Goal: Information Seeking & Learning: Learn about a topic

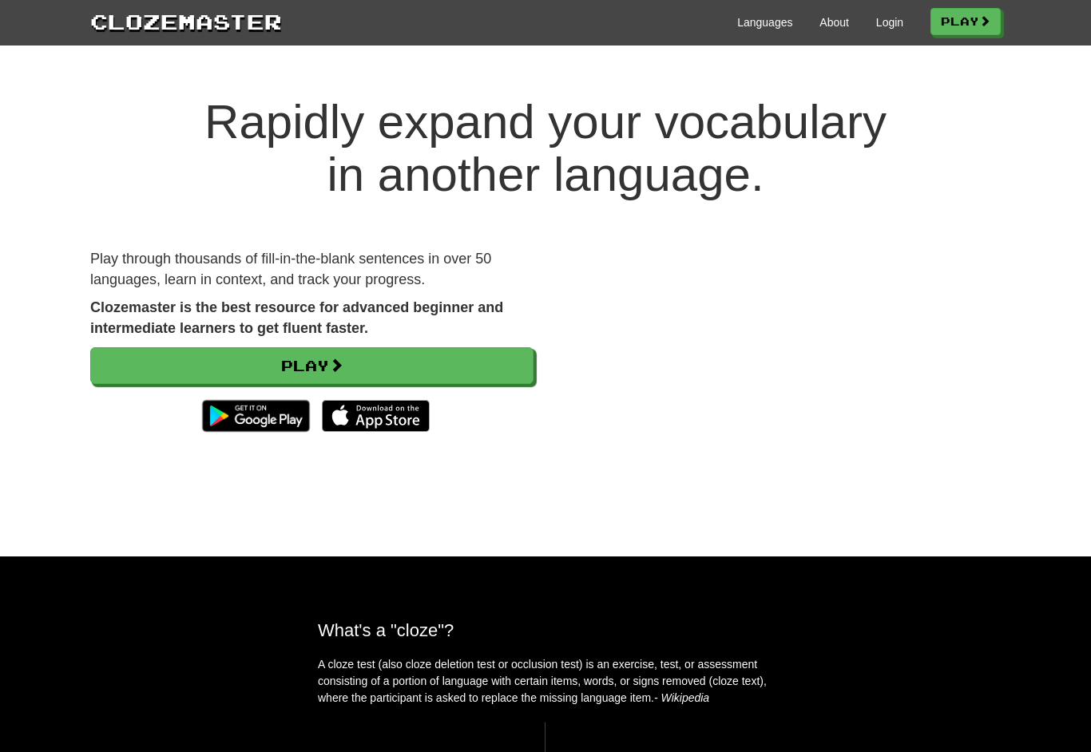
click at [478, 372] on link "Play" at bounding box center [311, 365] width 443 height 37
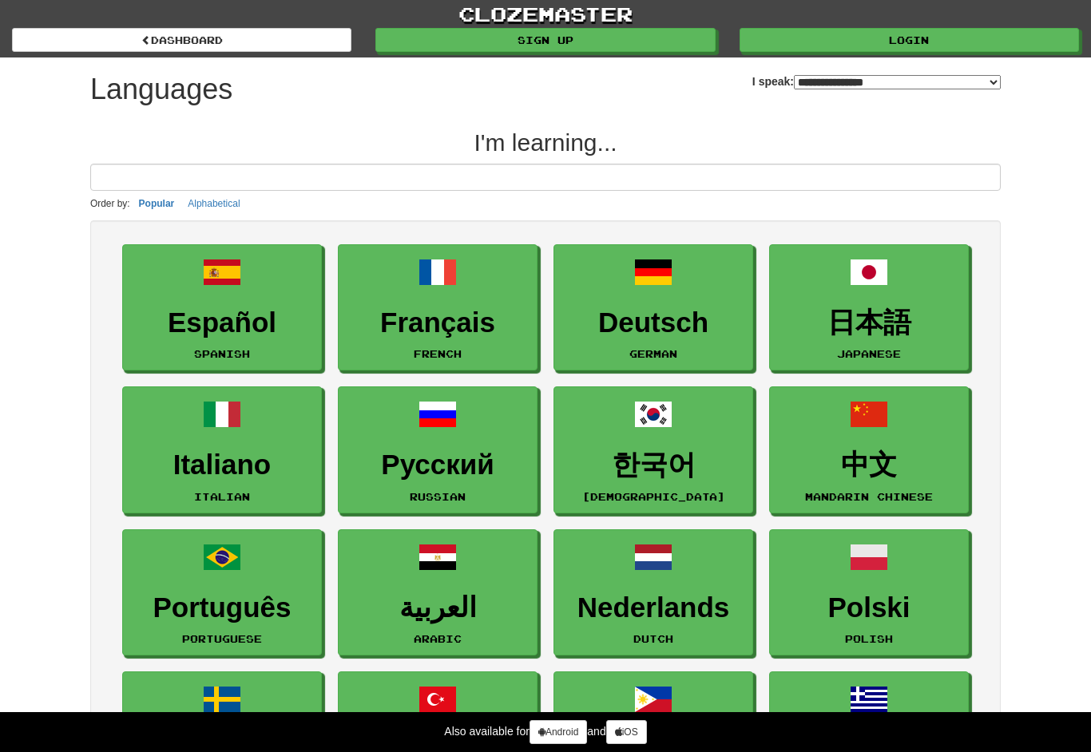
select select "*******"
click at [277, 326] on h3 "Español" at bounding box center [222, 323] width 182 height 31
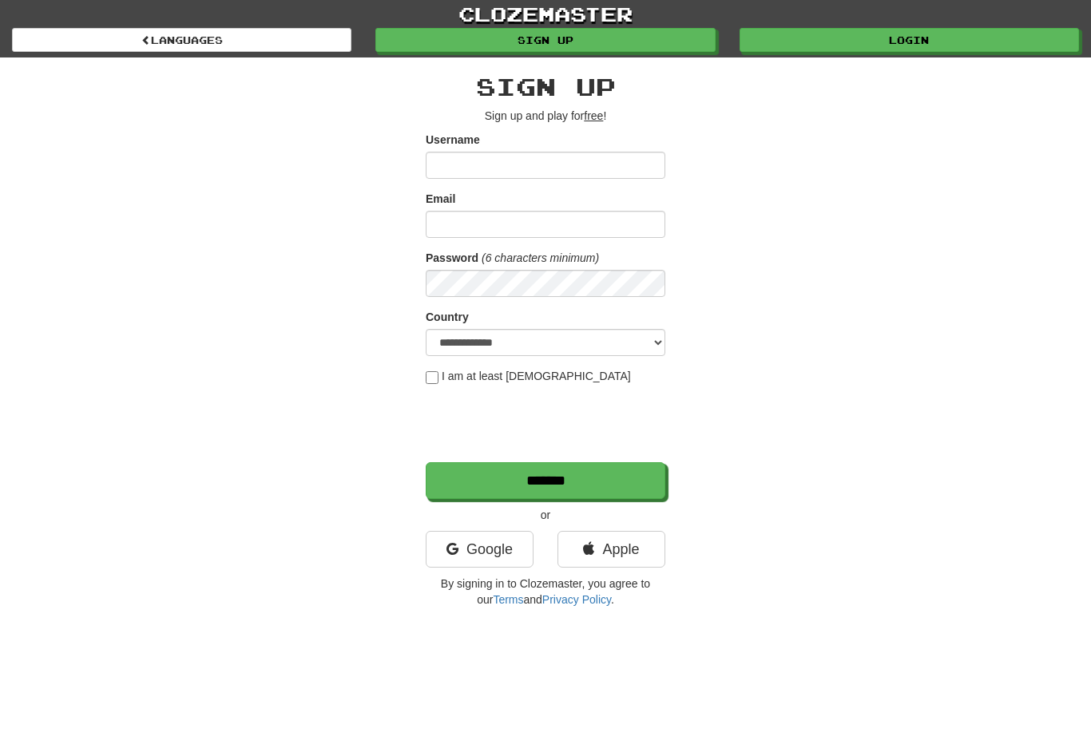
click at [518, 552] on link "Google" at bounding box center [480, 549] width 108 height 37
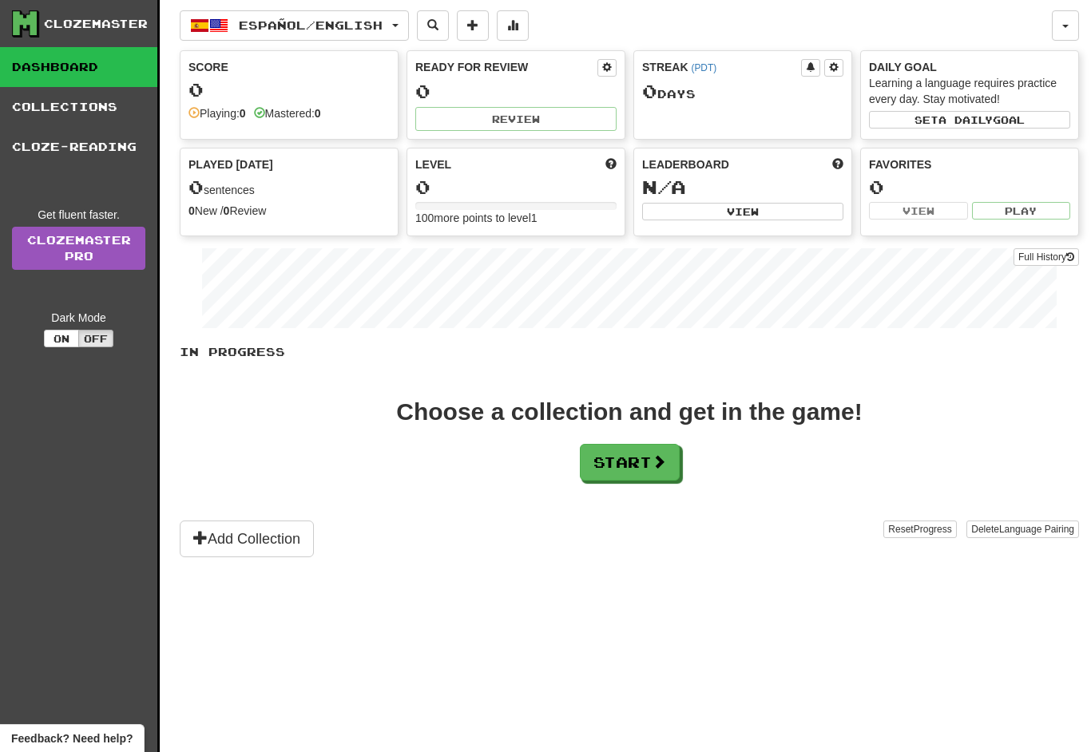
click at [633, 468] on button "Start" at bounding box center [630, 462] width 100 height 37
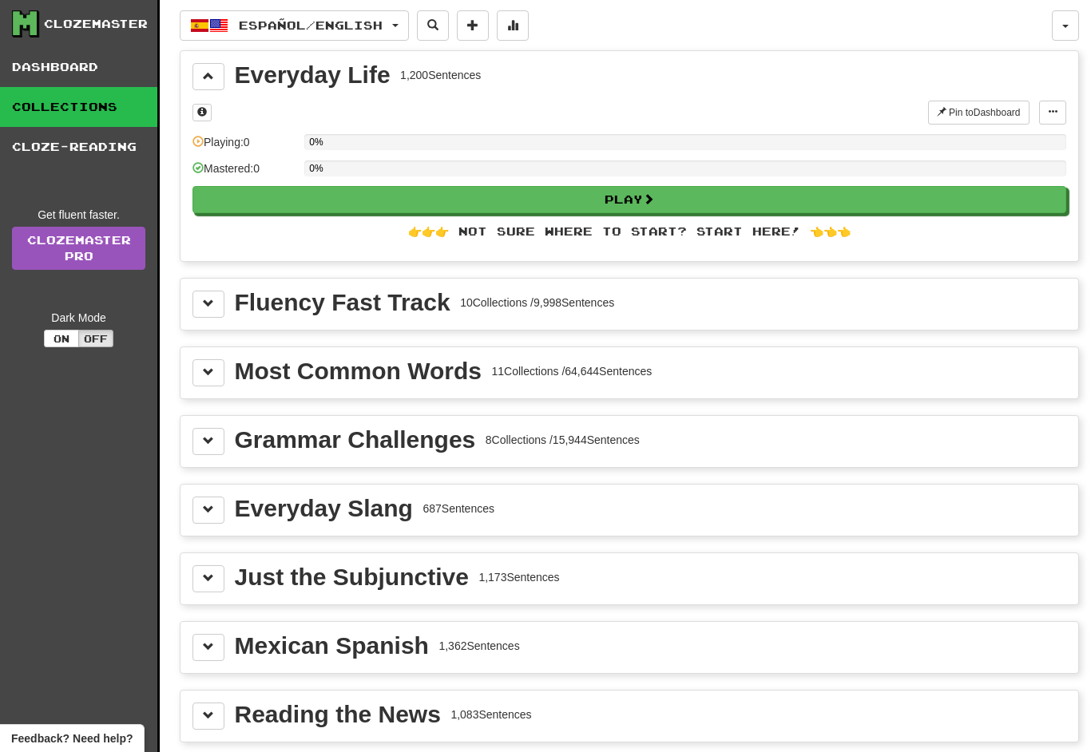
click at [792, 208] on button "Play" at bounding box center [630, 199] width 874 height 27
select select "**"
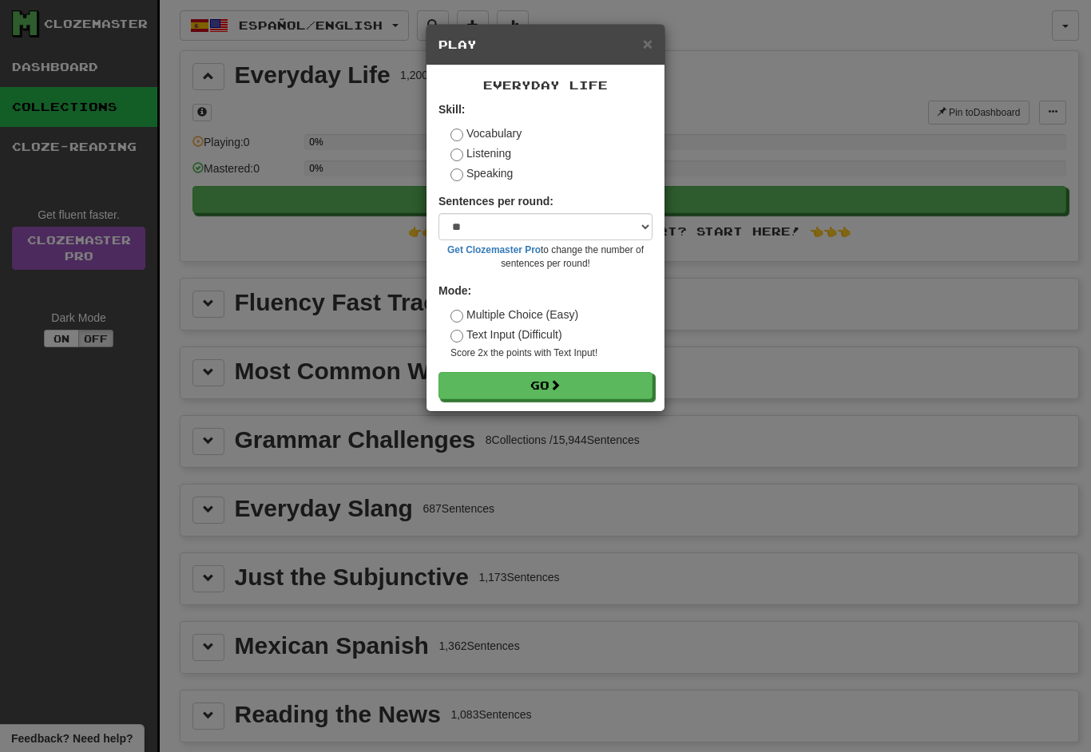
click at [503, 146] on label "Listening" at bounding box center [481, 153] width 61 height 16
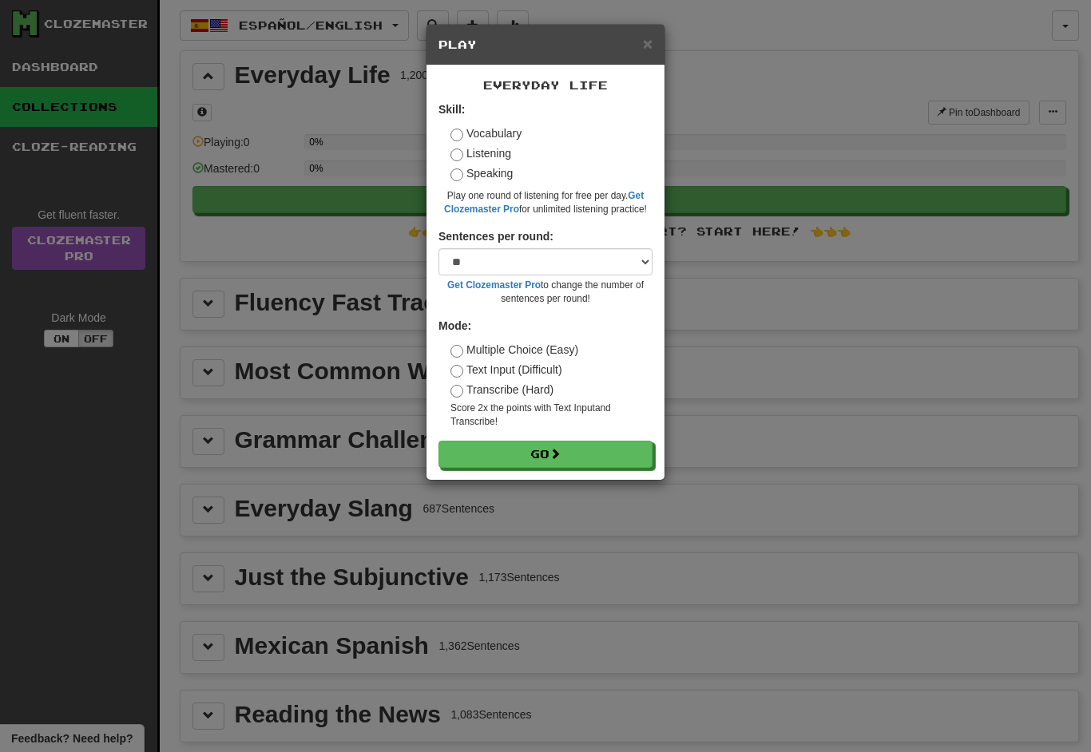
click at [512, 138] on label "Vocabulary" at bounding box center [486, 133] width 71 height 16
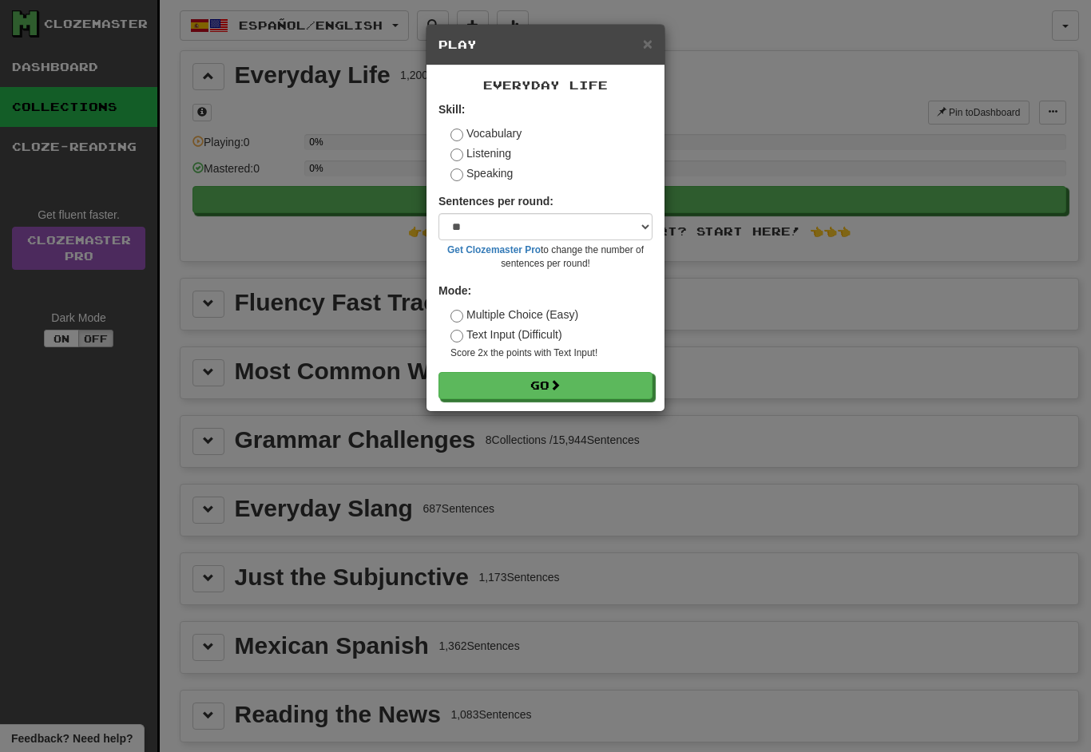
click at [506, 153] on label "Listening" at bounding box center [481, 153] width 61 height 16
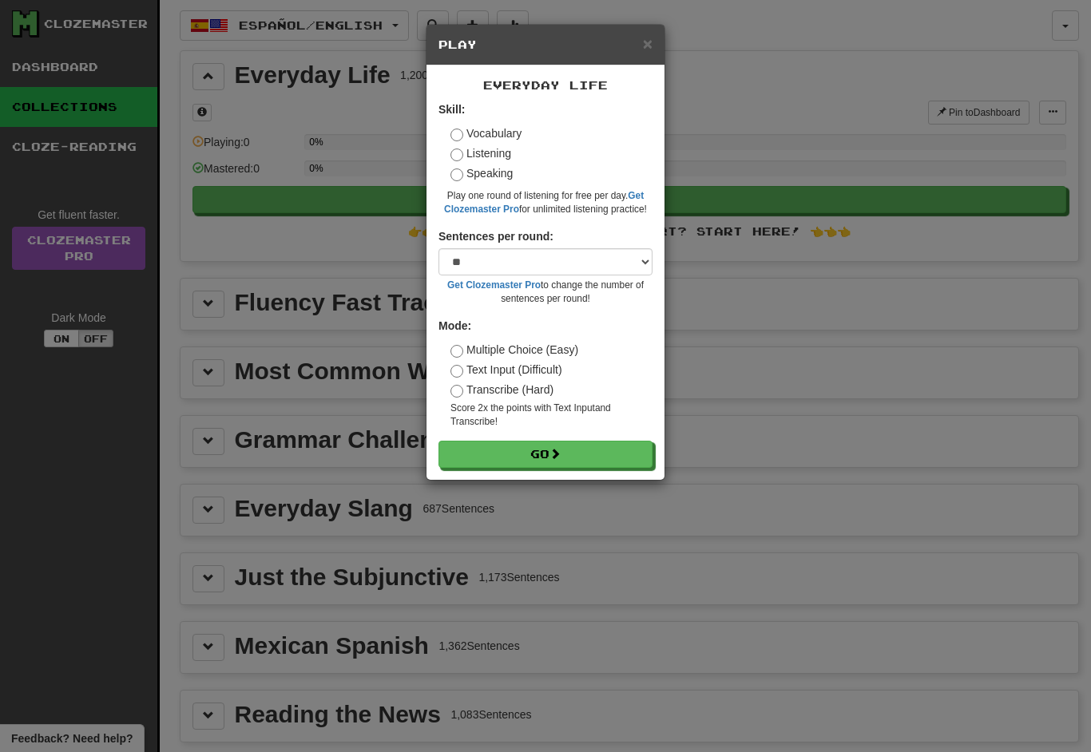
click at [506, 140] on label "Vocabulary" at bounding box center [486, 133] width 71 height 16
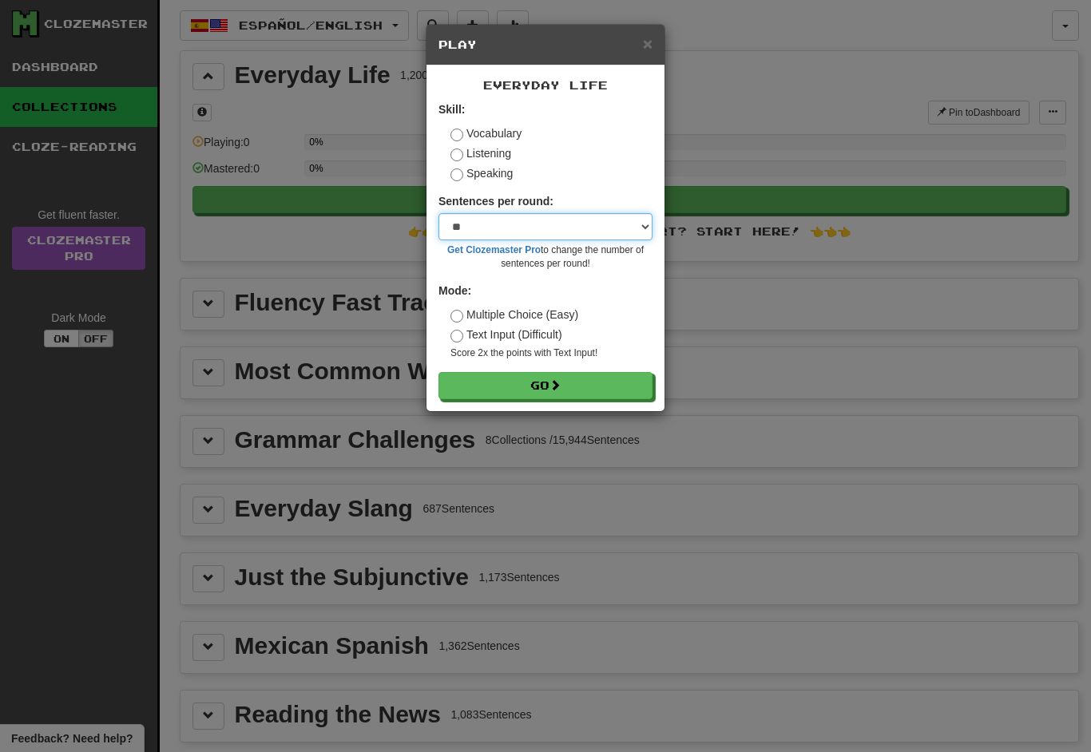
click at [650, 238] on select "* ** ** ** ** ** *** ********" at bounding box center [546, 226] width 214 height 27
click at [644, 230] on select "* ** ** ** ** ** *** ********" at bounding box center [546, 226] width 214 height 27
click at [635, 225] on select "* ** ** ** ** ** *** ********" at bounding box center [546, 226] width 214 height 27
click at [561, 383] on span at bounding box center [555, 384] width 11 height 11
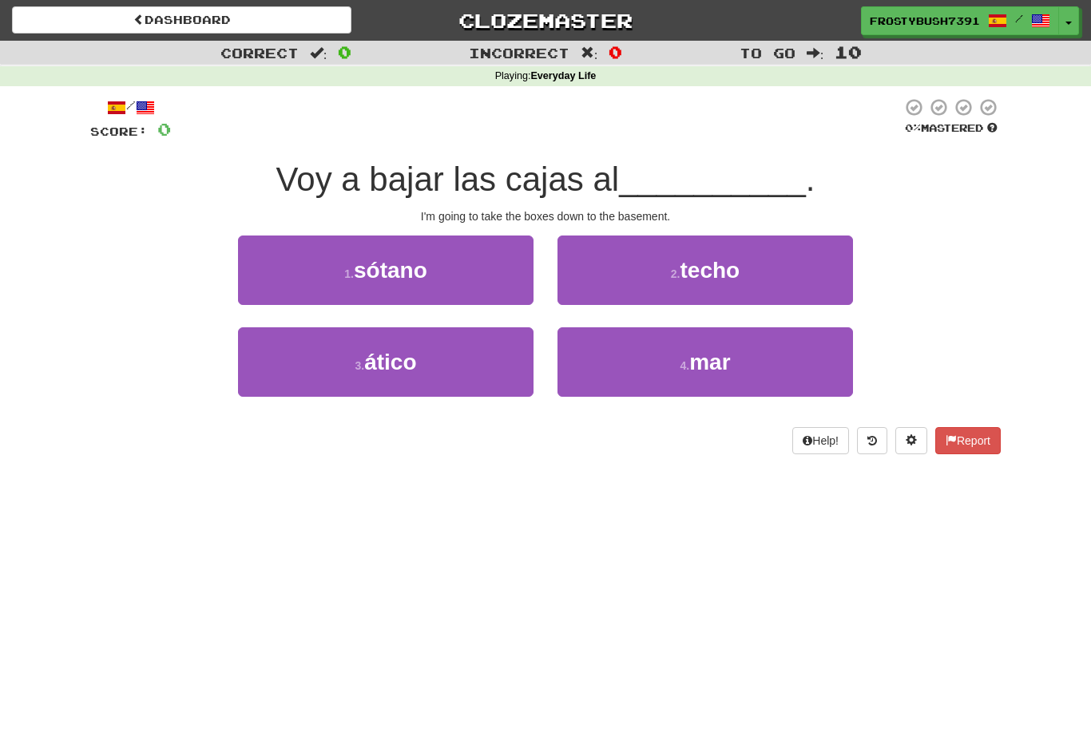
click at [482, 360] on button "3 . ático" at bounding box center [386, 362] width 296 height 69
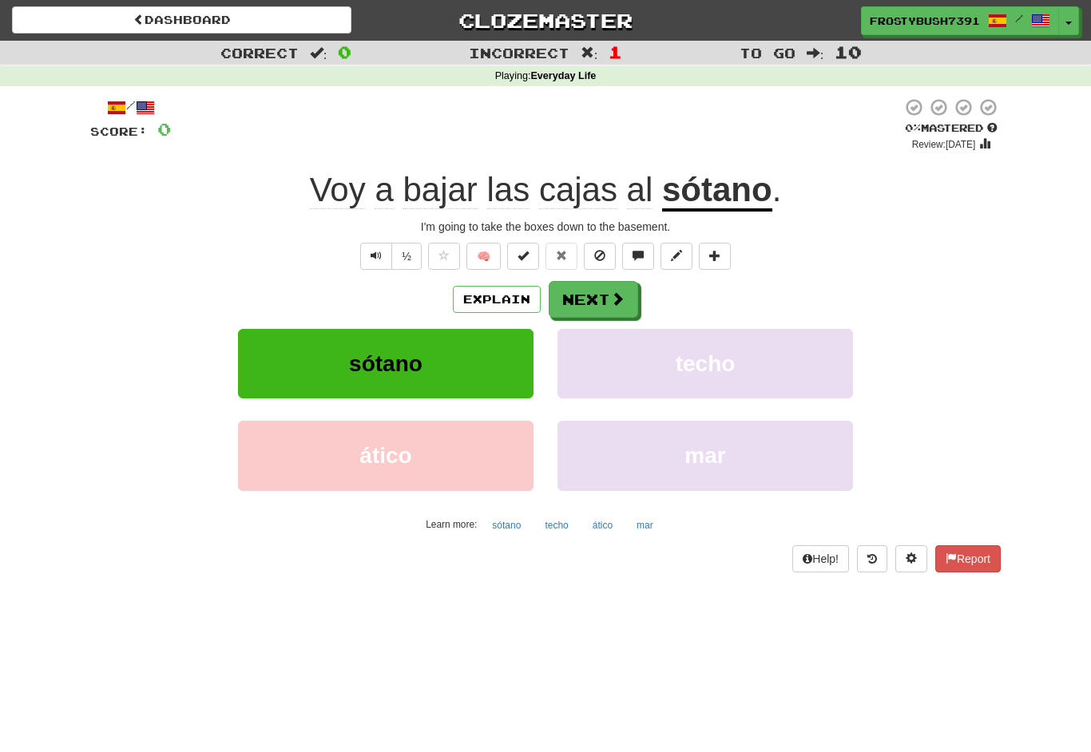
click at [406, 264] on button "½" at bounding box center [406, 256] width 30 height 27
click at [411, 258] on button "½" at bounding box center [406, 256] width 30 height 27
click at [581, 222] on div "I'm going to take the boxes down to the basement." at bounding box center [545, 227] width 911 height 16
click at [487, 206] on span "bajar" at bounding box center [508, 190] width 43 height 38
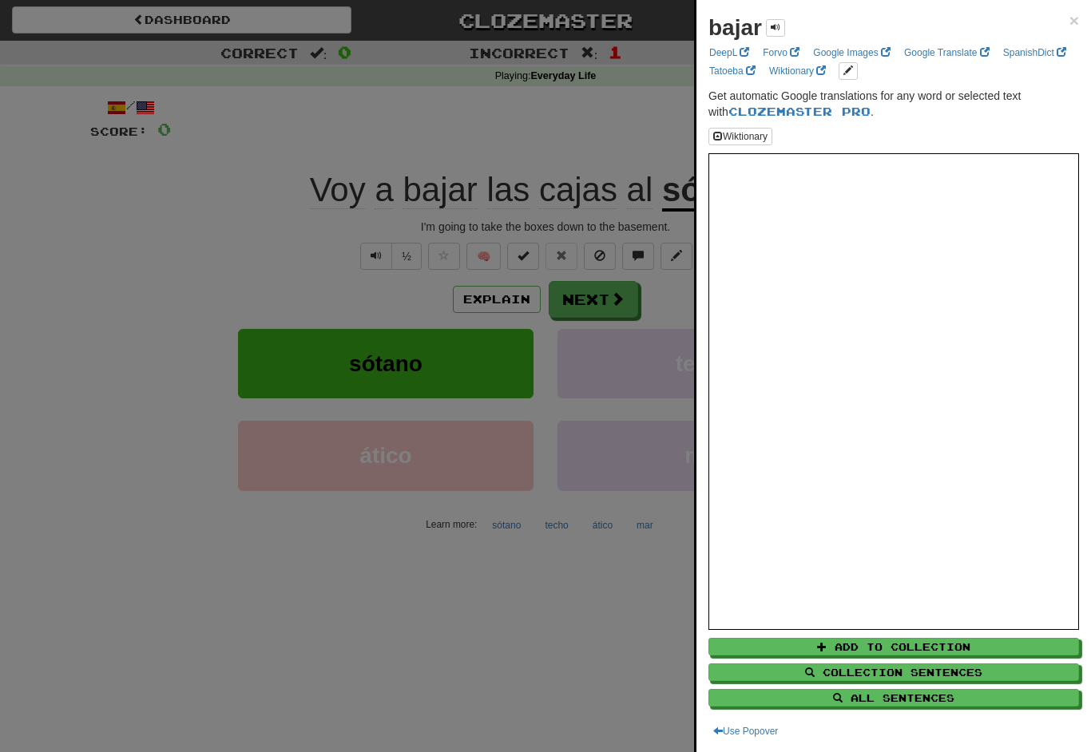
click at [772, 34] on button at bounding box center [775, 28] width 19 height 18
click at [613, 169] on div at bounding box center [545, 376] width 1091 height 752
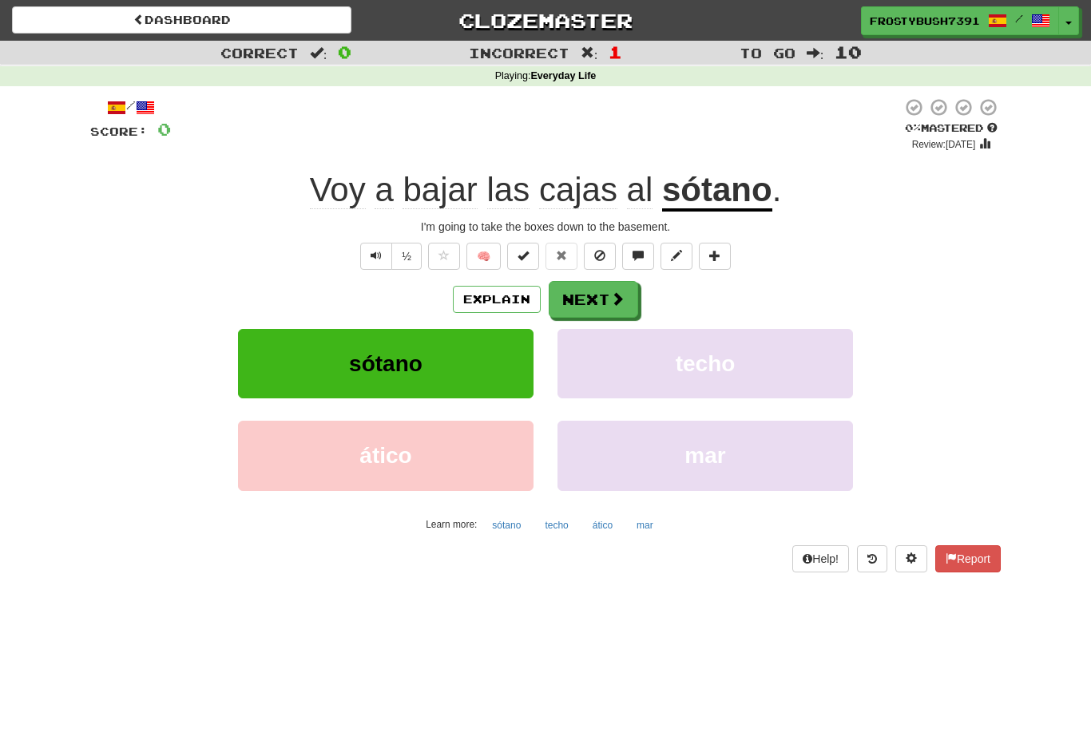
click at [727, 195] on u "sótano" at bounding box center [717, 191] width 110 height 41
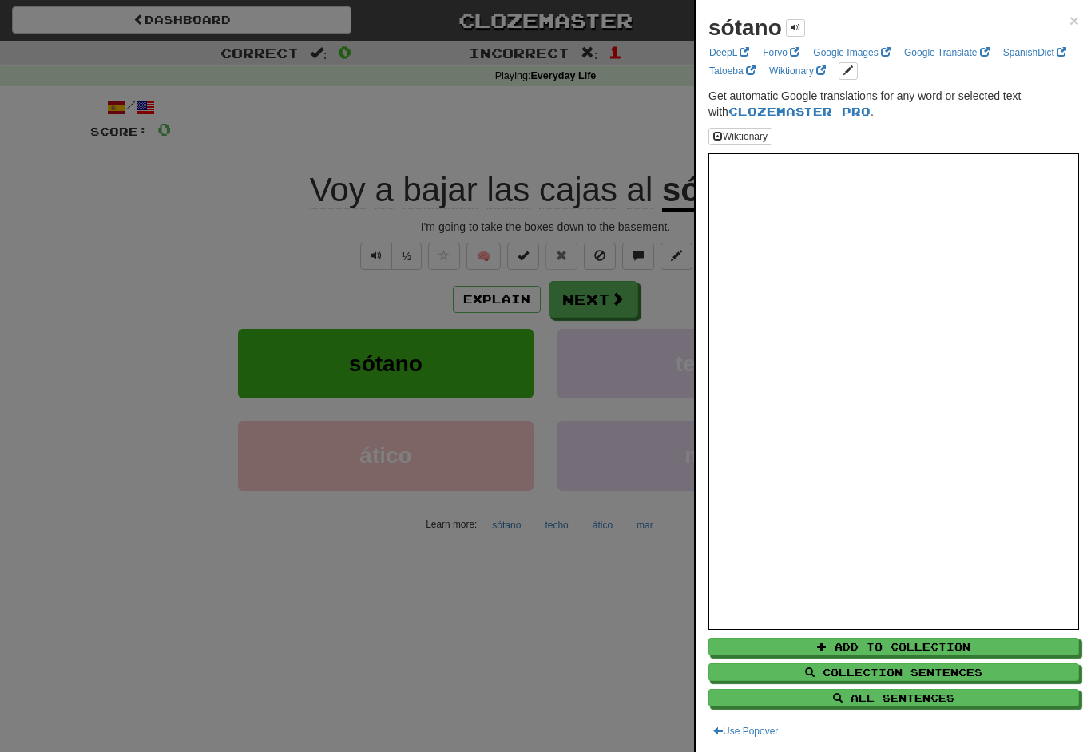
click at [794, 34] on button at bounding box center [795, 28] width 19 height 18
click at [635, 153] on div at bounding box center [545, 376] width 1091 height 752
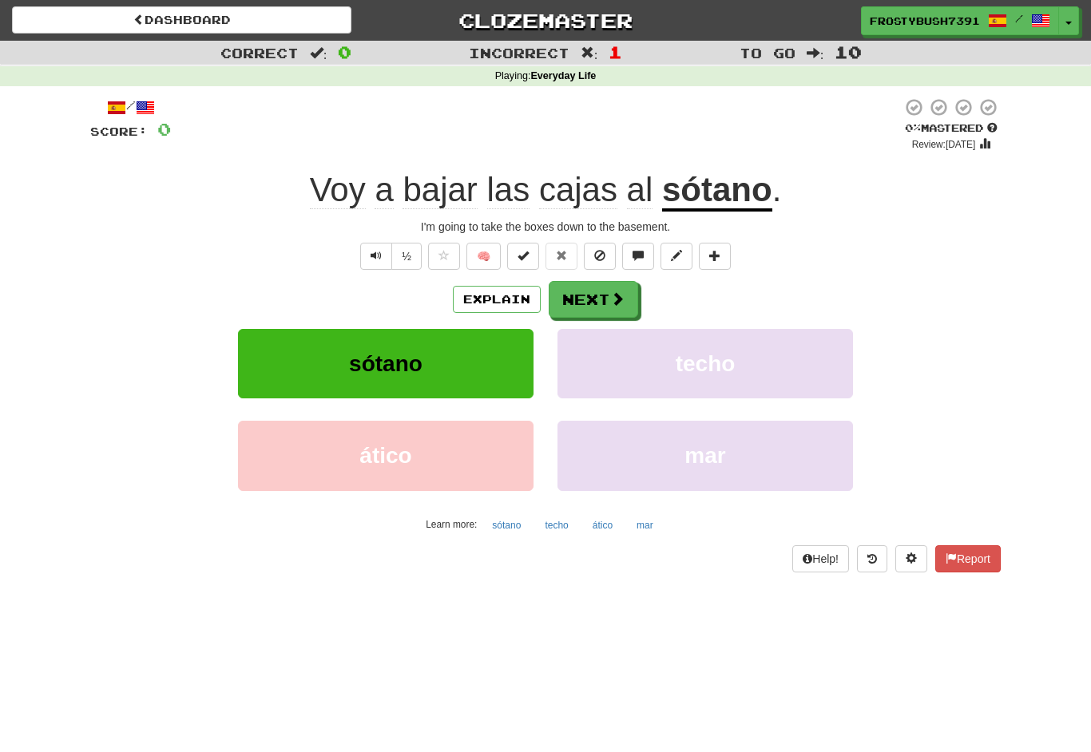
click at [379, 250] on span "Text-to-speech controls" at bounding box center [376, 255] width 11 height 11
click at [606, 285] on button "Next" at bounding box center [593, 299] width 89 height 37
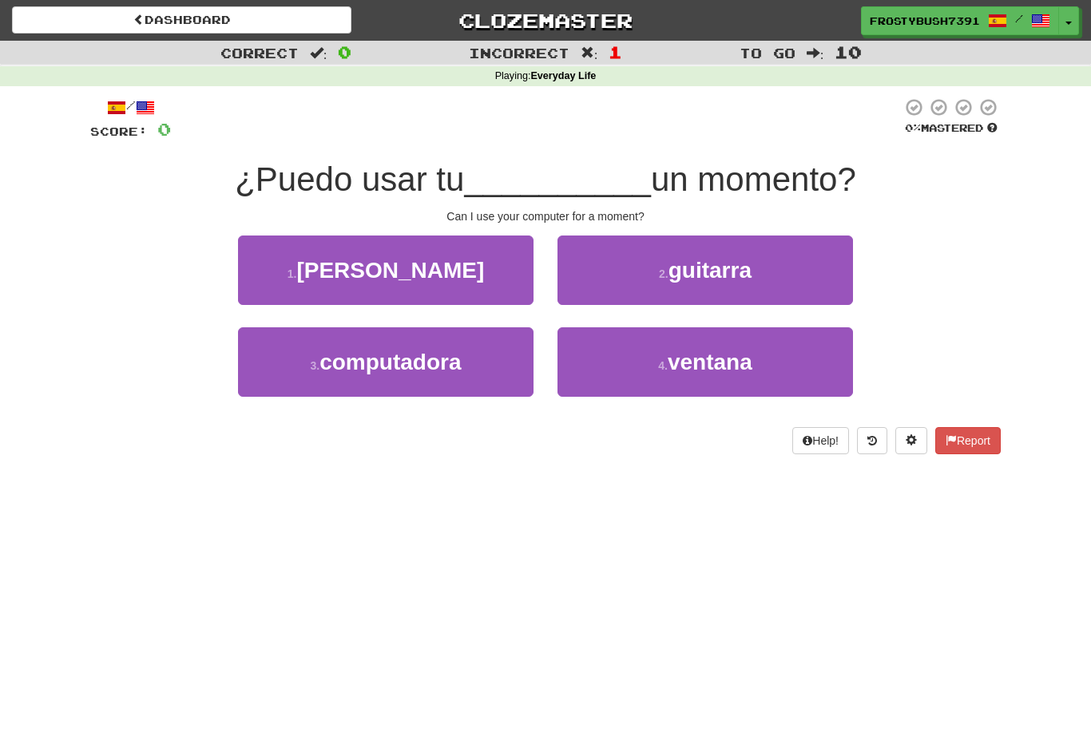
click at [474, 382] on button "3 . computadora" at bounding box center [386, 362] width 296 height 69
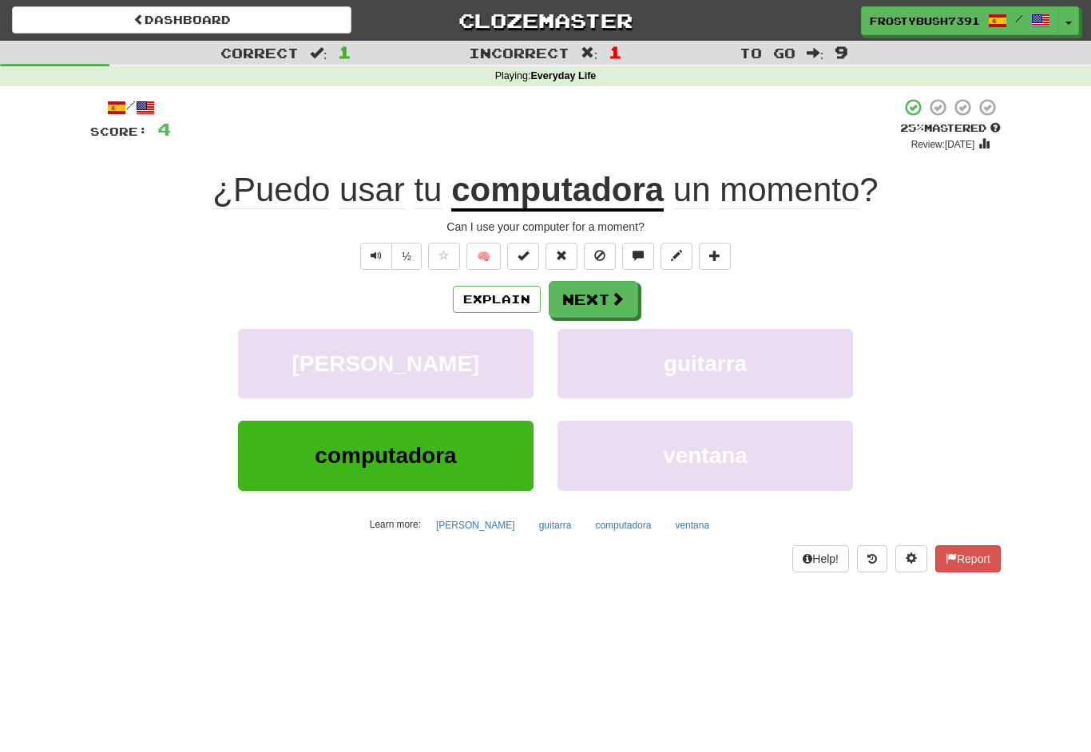
click at [368, 257] on button "Text-to-speech controls" at bounding box center [376, 256] width 32 height 27
click at [479, 263] on button "🧠" at bounding box center [484, 256] width 34 height 27
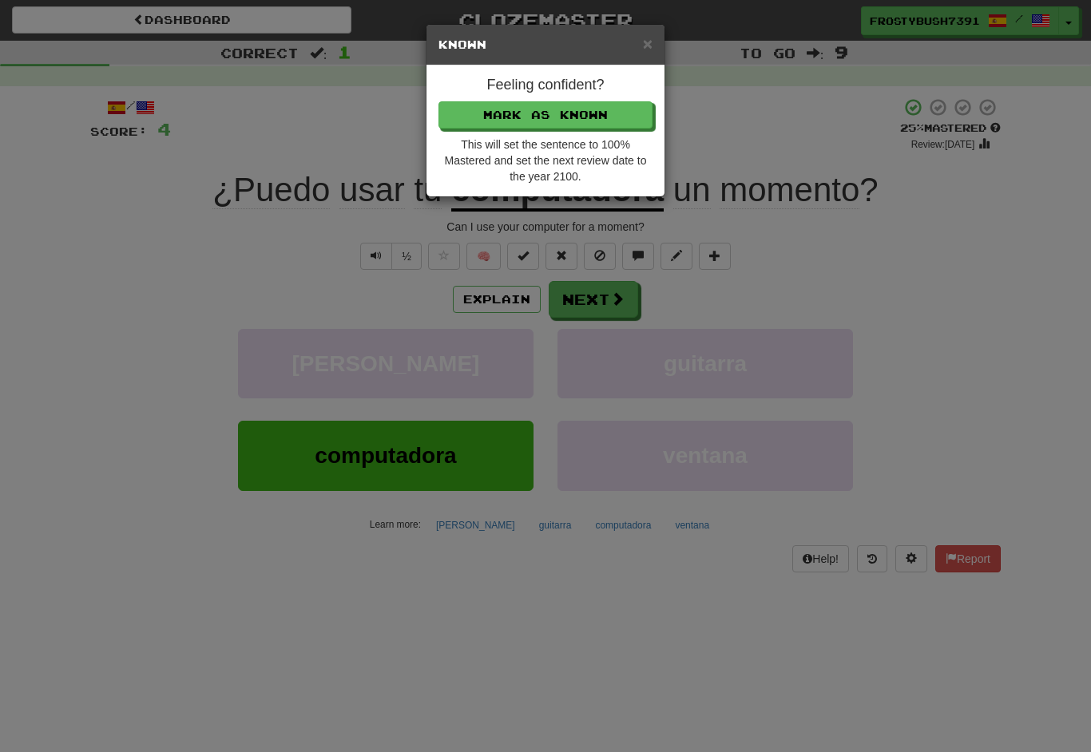
click at [650, 36] on span "×" at bounding box center [648, 43] width 10 height 18
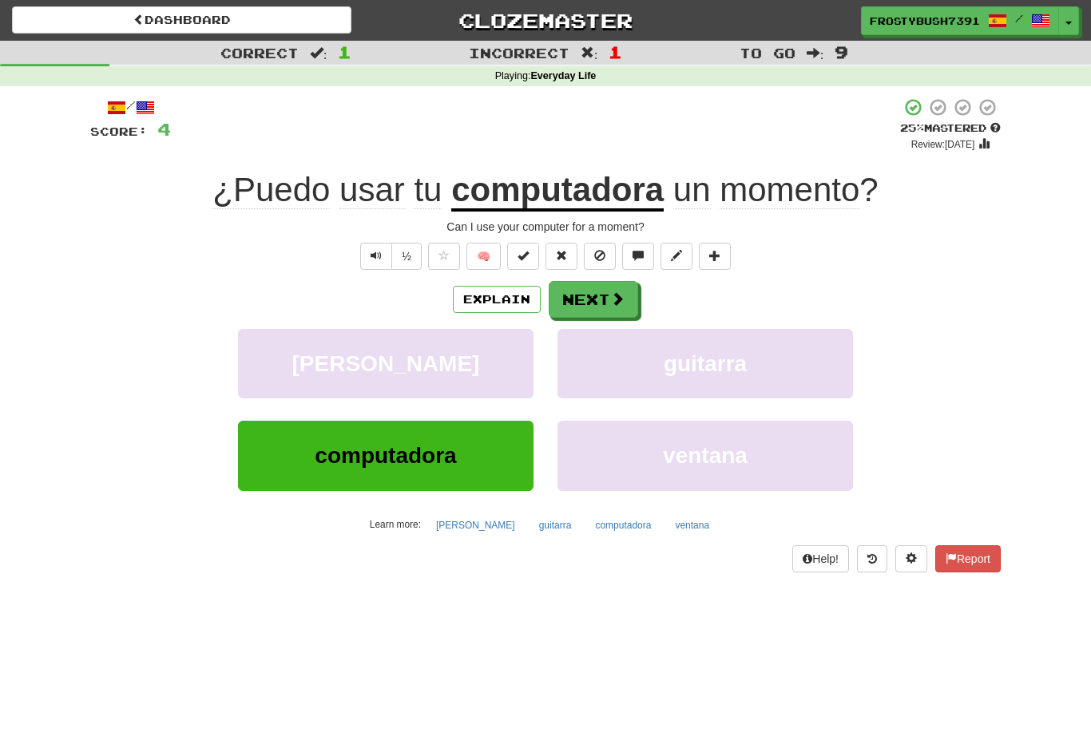
click at [408, 251] on button "½" at bounding box center [406, 256] width 30 height 27
click at [410, 252] on button "½" at bounding box center [406, 256] width 30 height 27
click at [629, 303] on button "Next" at bounding box center [593, 299] width 89 height 37
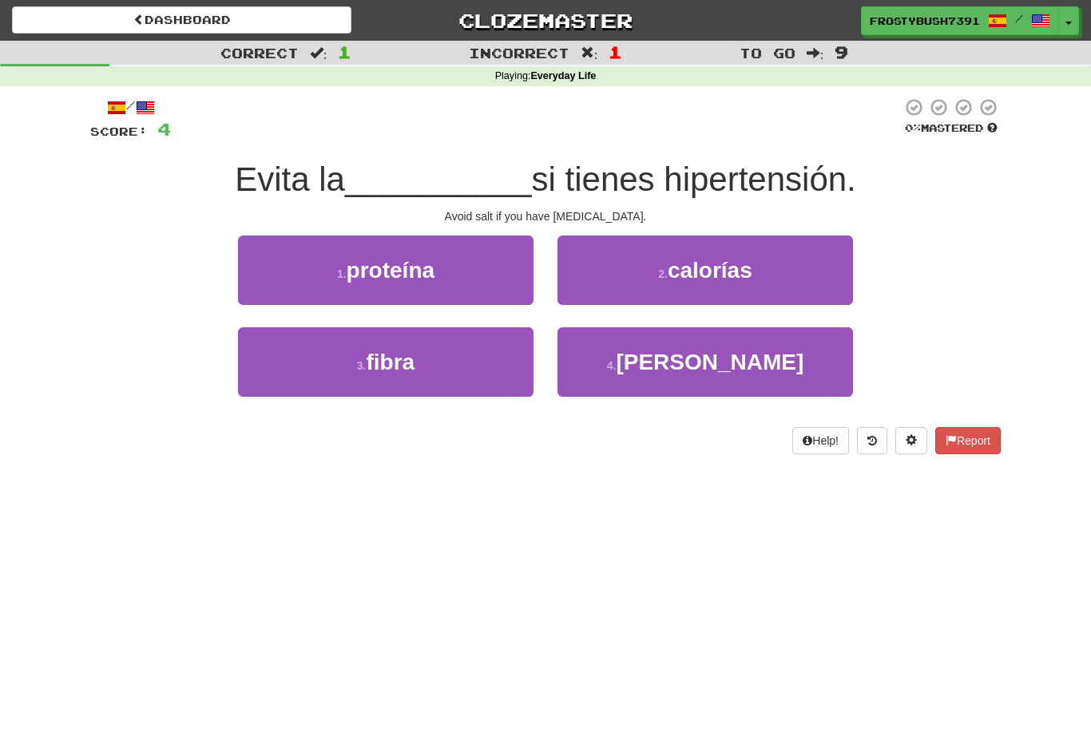
click at [706, 363] on span "sal" at bounding box center [710, 362] width 188 height 25
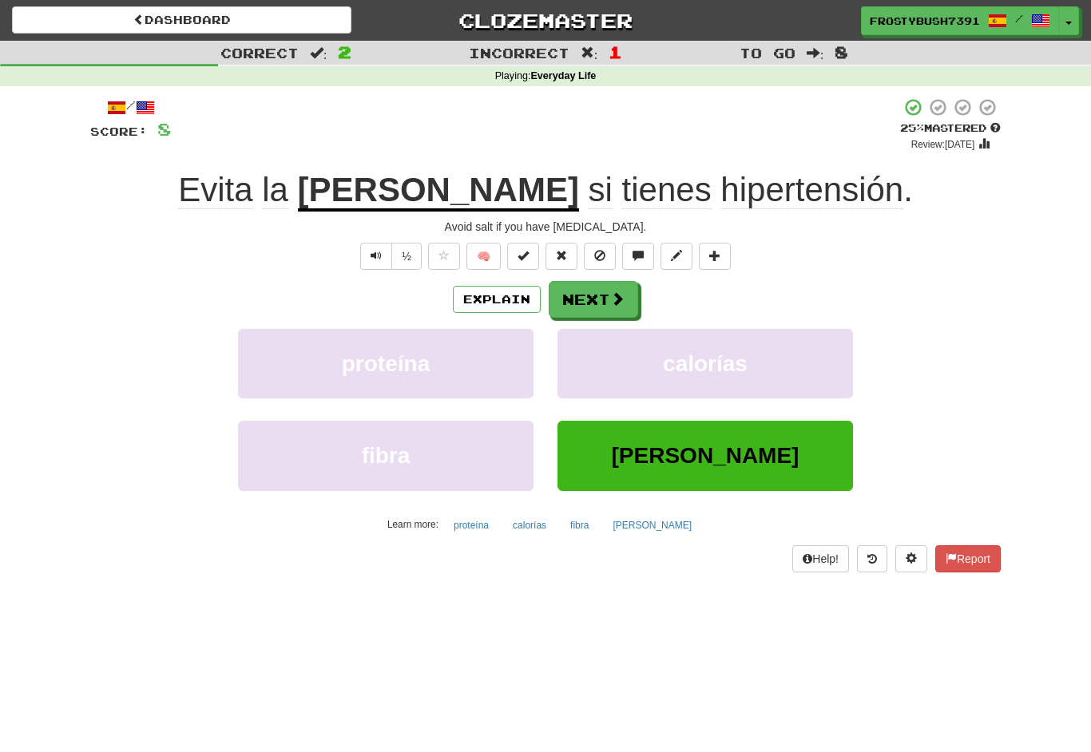
click at [408, 247] on button "½" at bounding box center [406, 256] width 30 height 27
click at [407, 250] on button "½" at bounding box center [406, 256] width 30 height 27
click at [591, 308] on button "Next" at bounding box center [593, 299] width 89 height 37
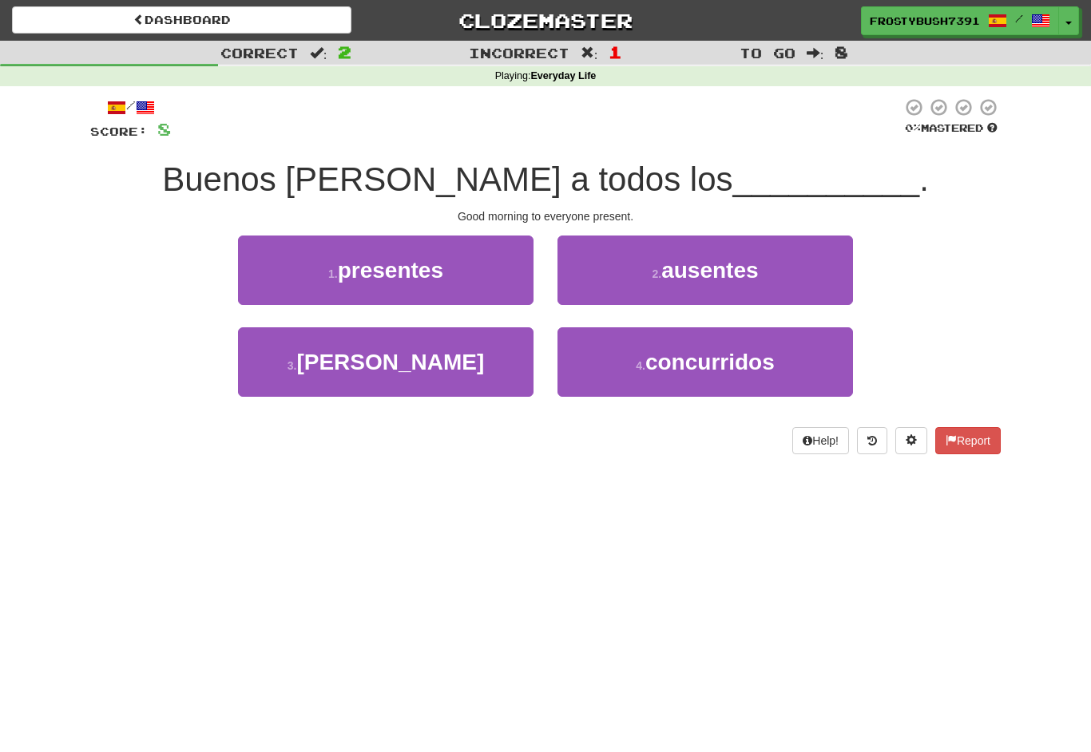
click at [738, 276] on span "ausentes" at bounding box center [709, 270] width 97 height 25
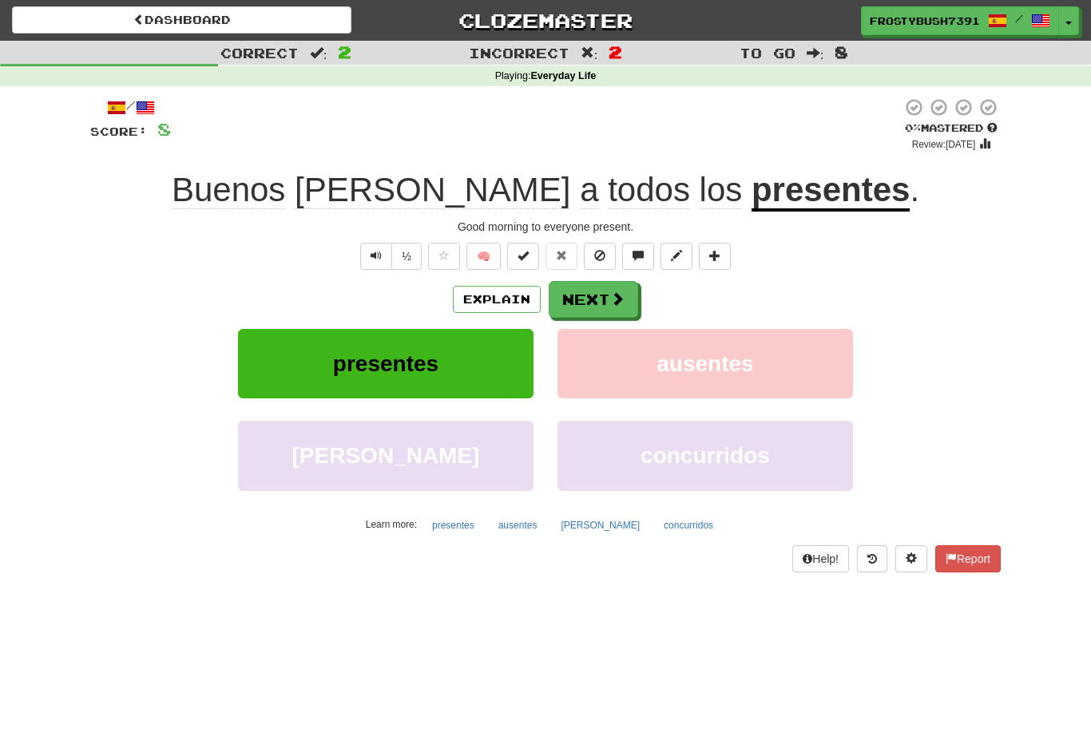
click at [582, 309] on button "Next" at bounding box center [593, 299] width 89 height 37
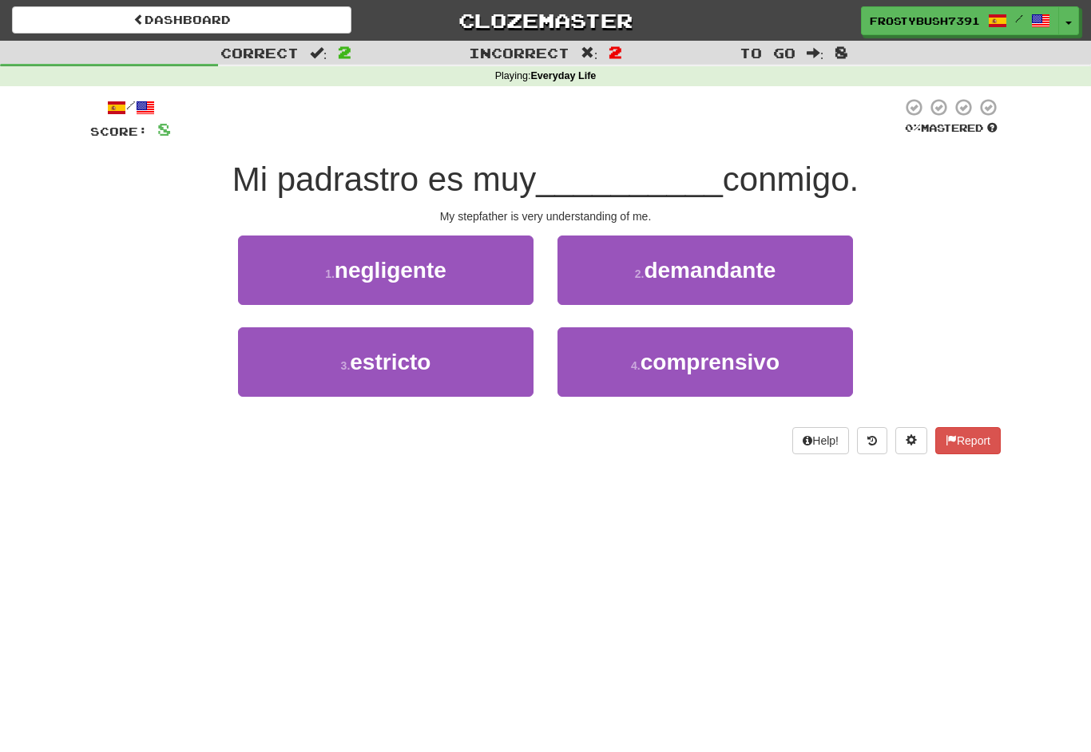
click at [637, 391] on button "4 . comprensivo" at bounding box center [706, 362] width 296 height 69
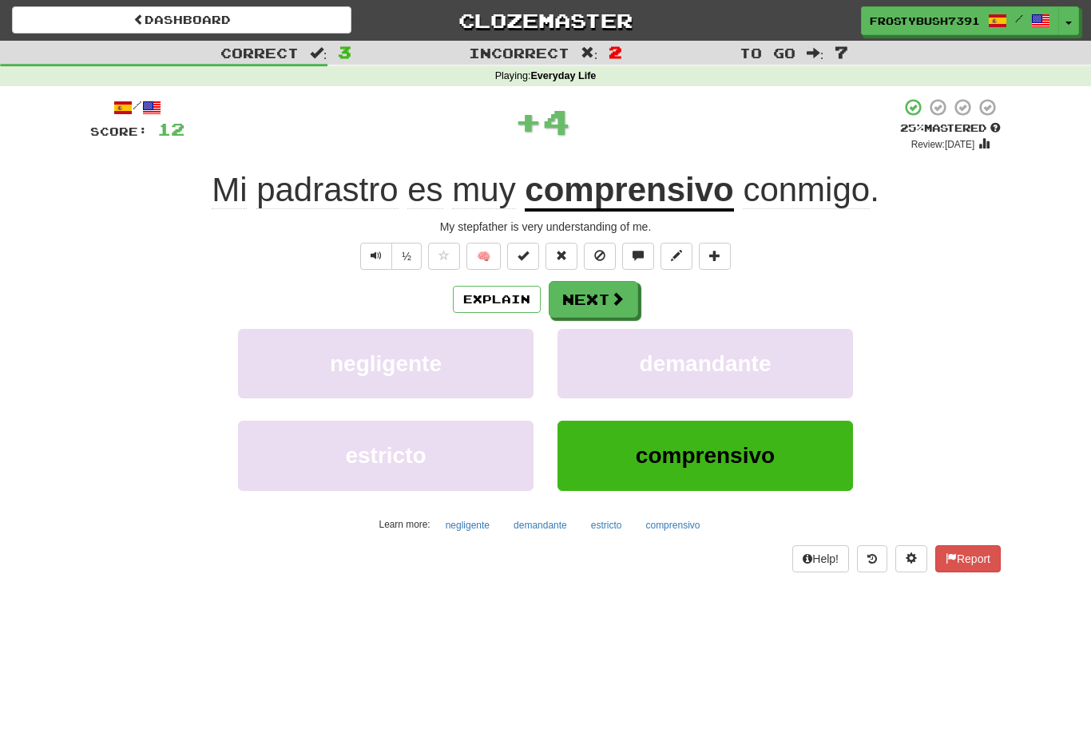
click at [585, 292] on button "Next" at bounding box center [593, 299] width 89 height 37
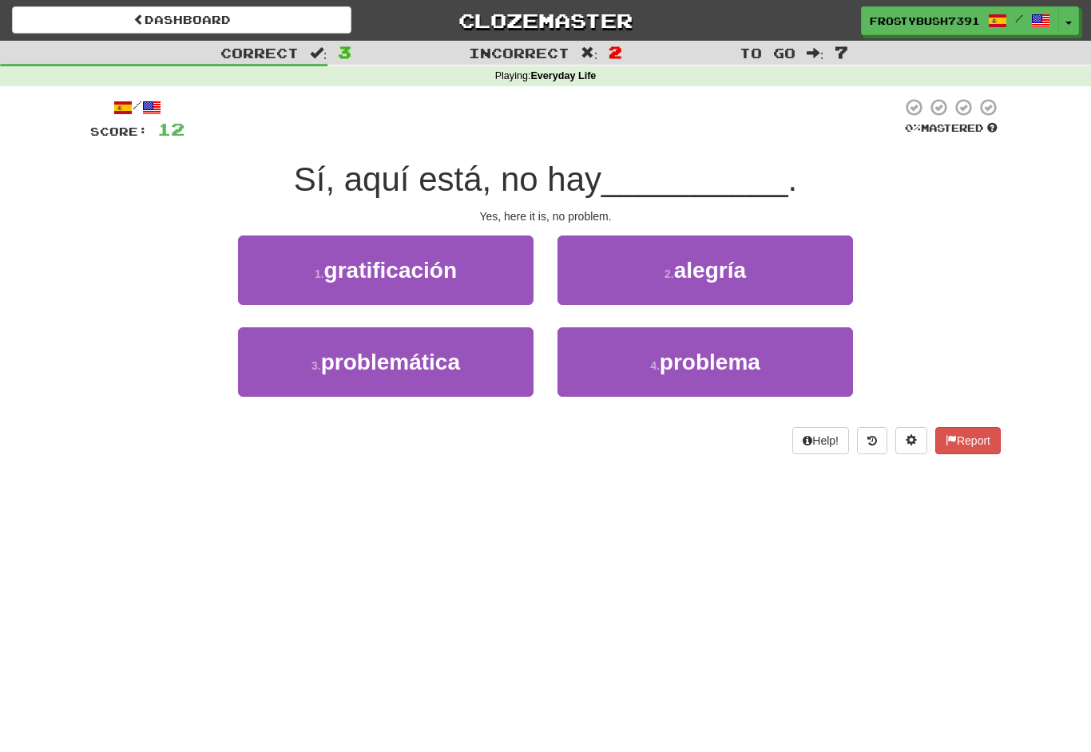
click at [470, 369] on button "3 . problemática" at bounding box center [386, 362] width 296 height 69
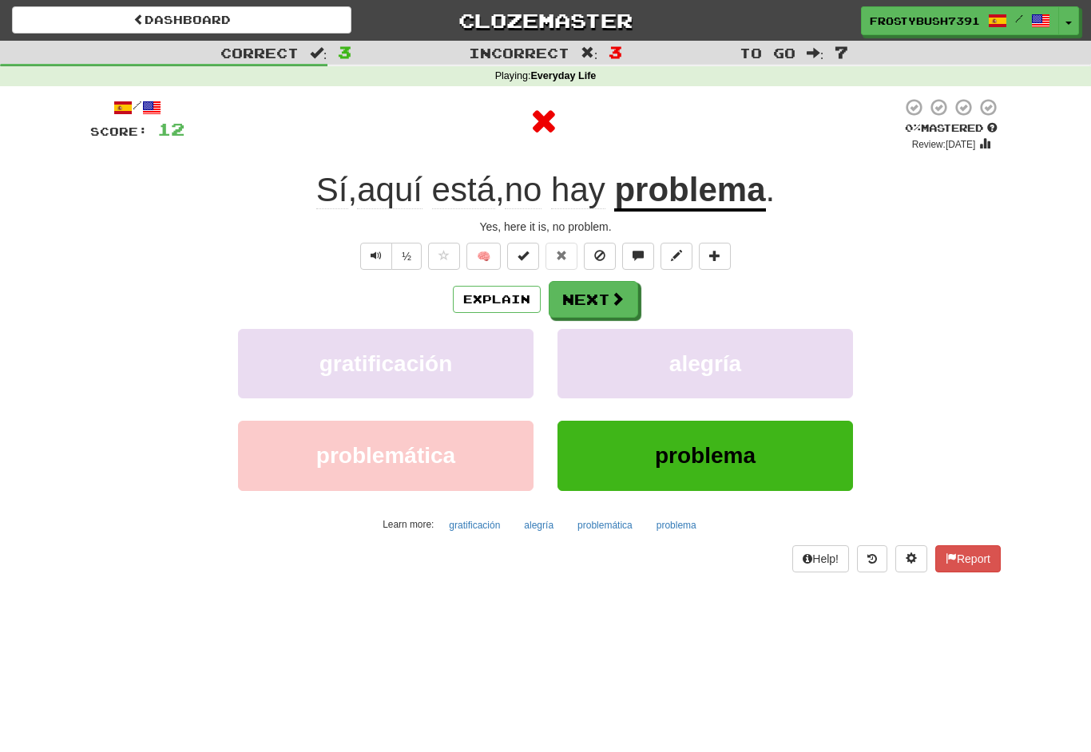
click at [524, 297] on button "Explain" at bounding box center [497, 299] width 88 height 27
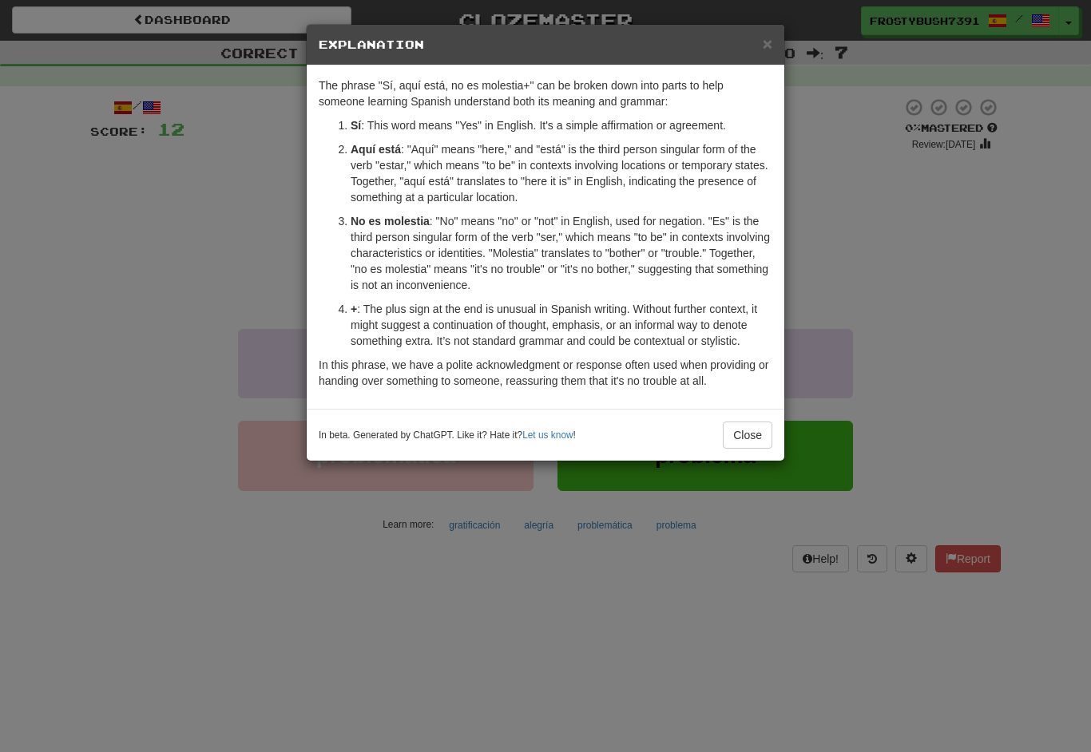
click at [756, 443] on button "Close" at bounding box center [748, 435] width 50 height 27
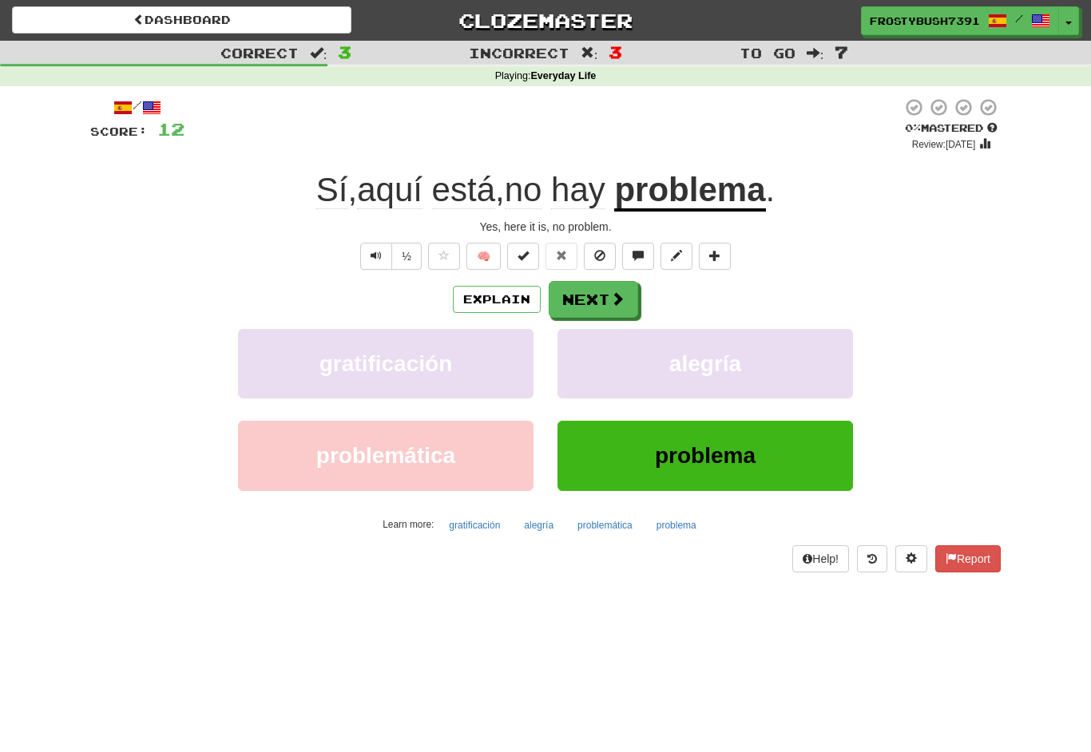
click at [619, 292] on span at bounding box center [617, 299] width 14 height 14
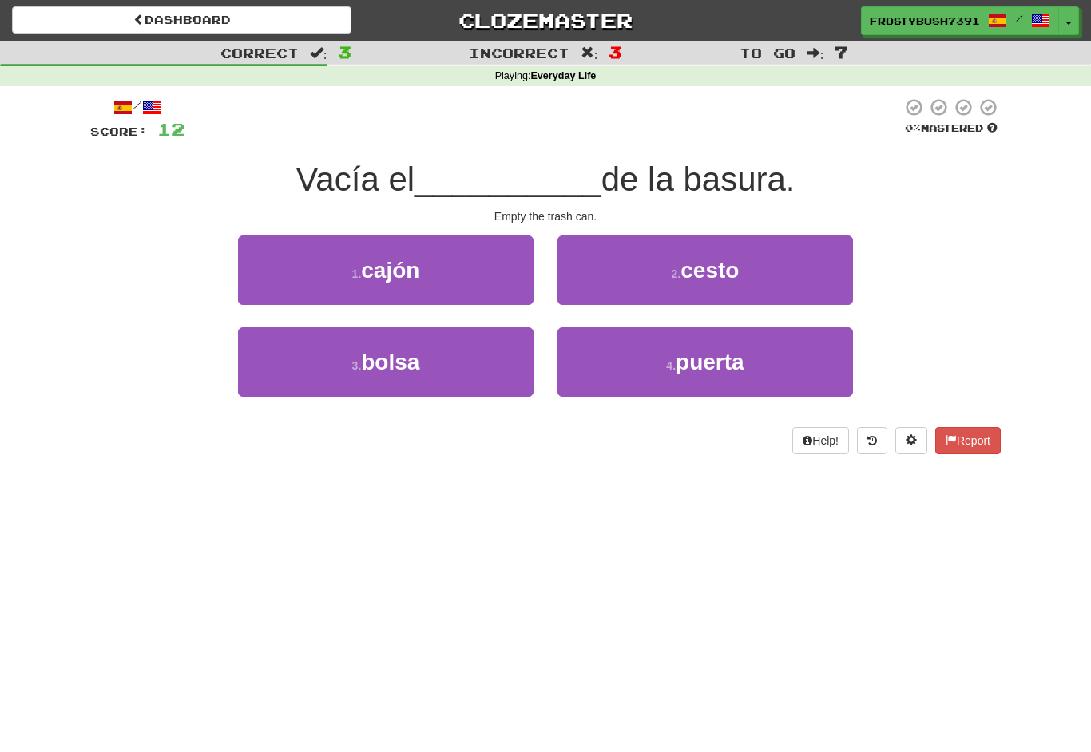
click at [466, 256] on button "1 . cajón" at bounding box center [386, 270] width 296 height 69
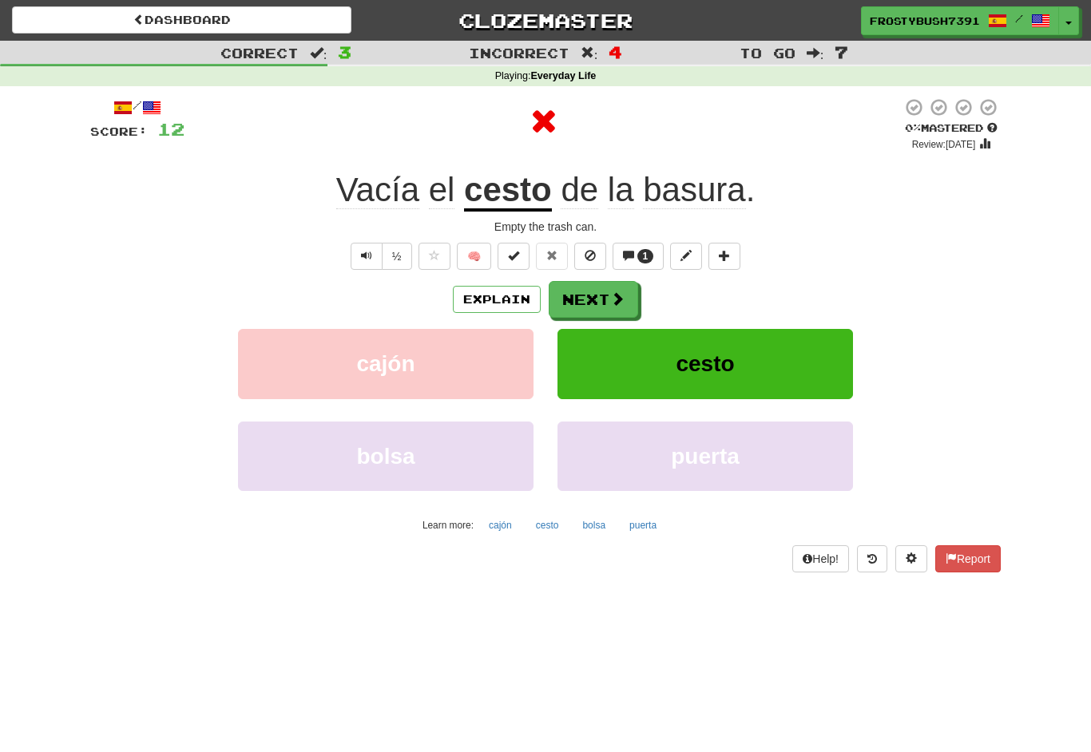
click at [611, 288] on button "Next" at bounding box center [593, 299] width 89 height 37
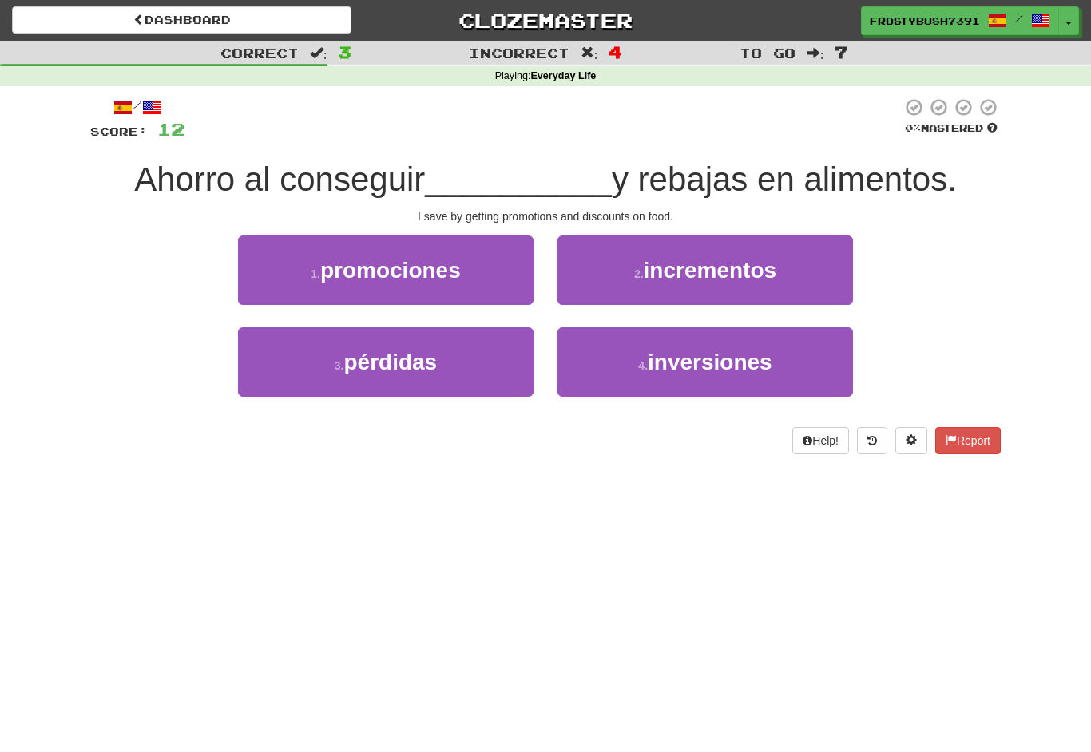
click at [486, 278] on button "1 . promociones" at bounding box center [386, 270] width 296 height 69
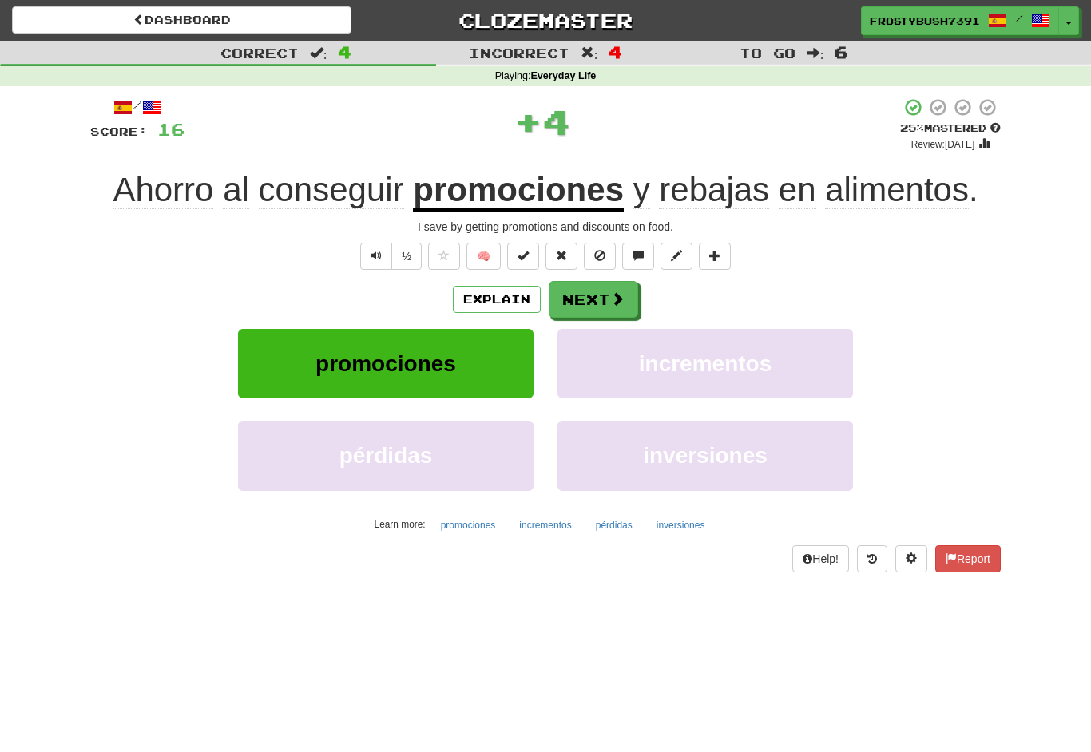
click at [606, 304] on button "Next" at bounding box center [593, 299] width 89 height 37
